Goal: Task Accomplishment & Management: Manage account settings

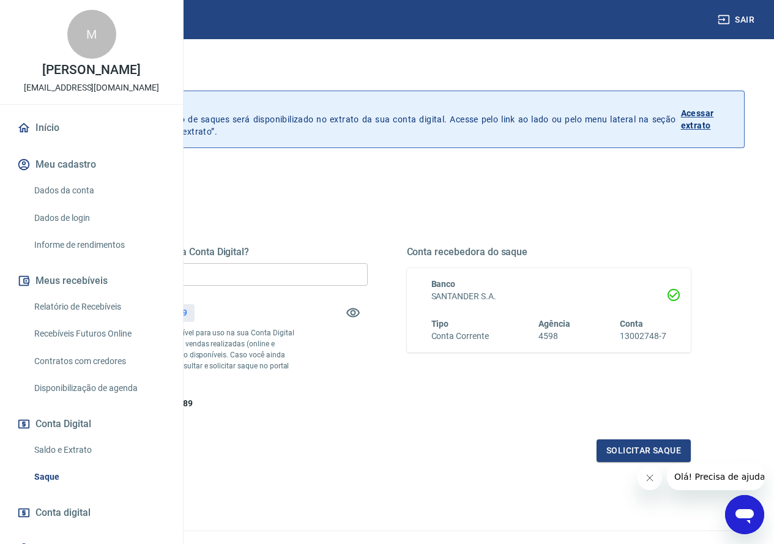
click at [411, 185] on div "Quanto deseja sacar da Conta Digital? R$ 0,00 ​ Saldo total*: R$ 211,89 *Corres…" at bounding box center [387, 387] width 716 height 438
click at [714, 115] on p "Acessar extrato" at bounding box center [707, 119] width 53 height 24
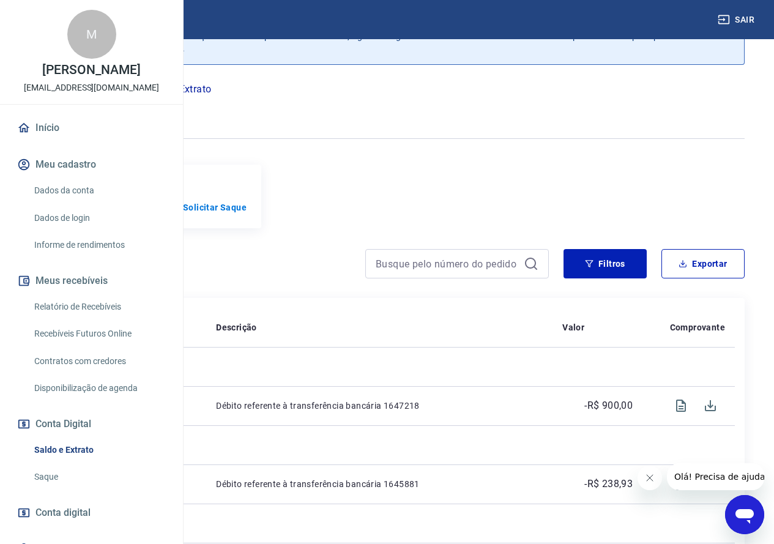
scroll to position [61, 0]
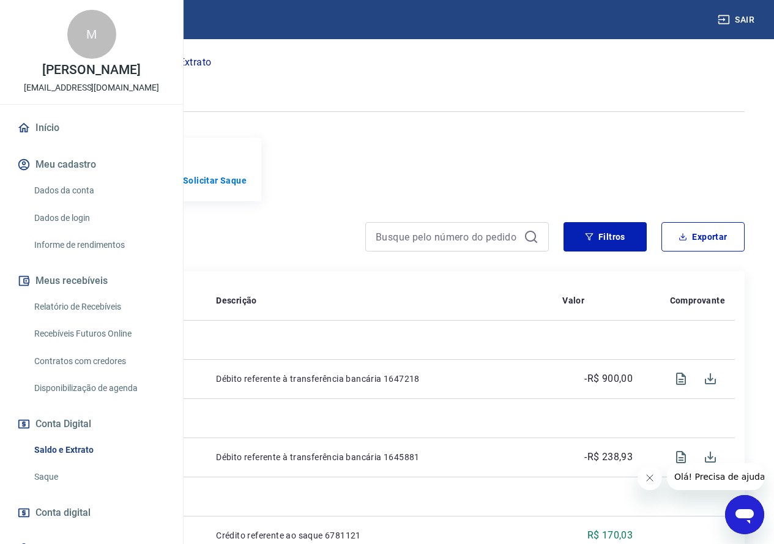
click at [54, 63] on p "Início" at bounding box center [41, 62] width 24 height 15
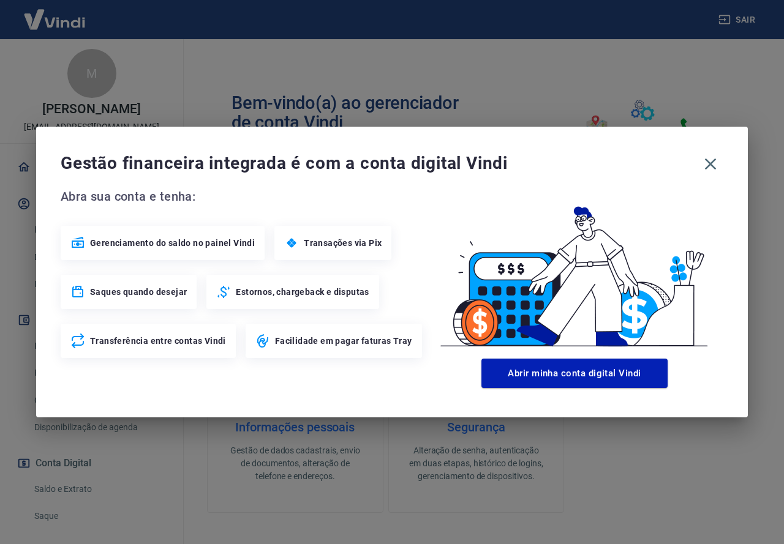
click at [94, 46] on img at bounding box center [55, 27] width 80 height 37
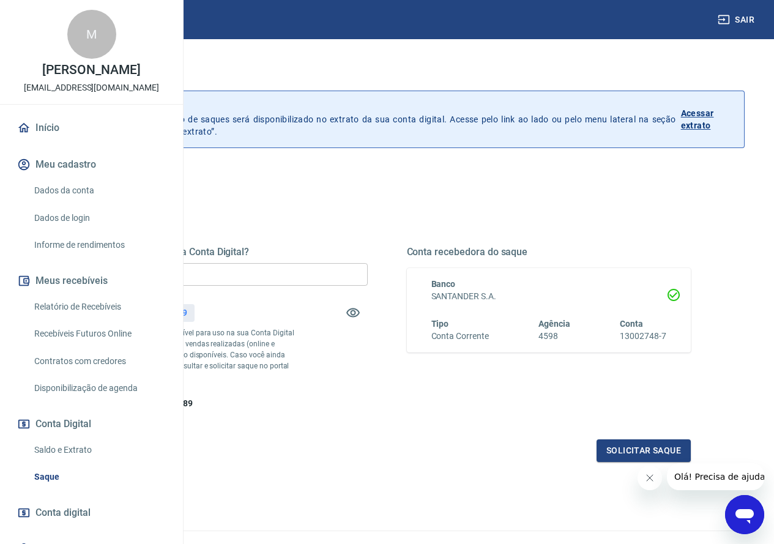
click at [438, 157] on div "Saque Histórico de saques A partir de agora, o histórico de saques será disponi…" at bounding box center [387, 283] width 716 height 438
